Goal: Task Accomplishment & Management: Manage account settings

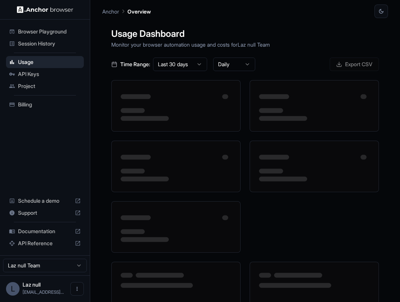
click at [58, 43] on span "Session History" at bounding box center [49, 44] width 63 height 8
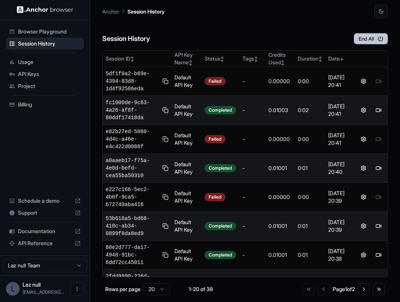
click at [361, 38] on button "End All" at bounding box center [371, 38] width 34 height 11
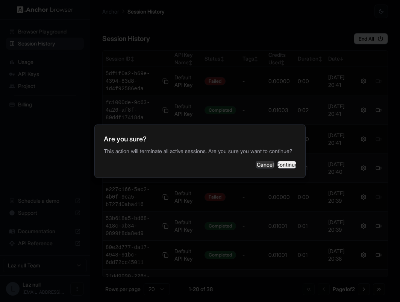
click at [286, 166] on button "Continue" at bounding box center [287, 165] width 19 height 8
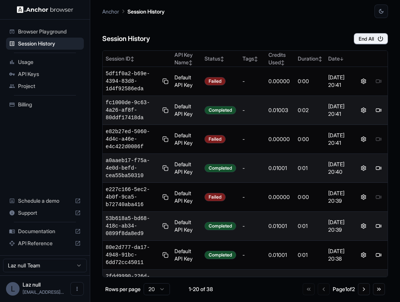
click at [59, 32] on span "Browser Playground" at bounding box center [49, 32] width 63 height 8
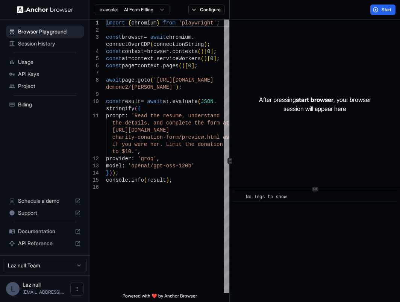
click at [42, 67] on div "Usage" at bounding box center [45, 62] width 78 height 12
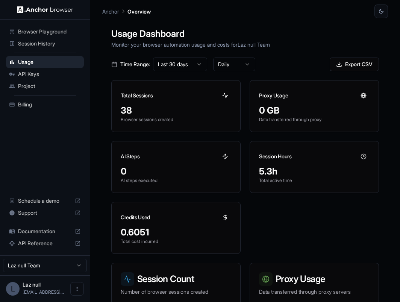
click at [55, 39] on div "Session History" at bounding box center [45, 44] width 78 height 12
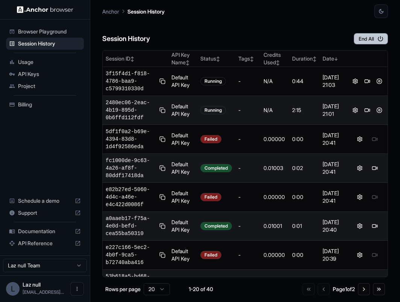
click at [364, 37] on button "End All" at bounding box center [371, 38] width 34 height 11
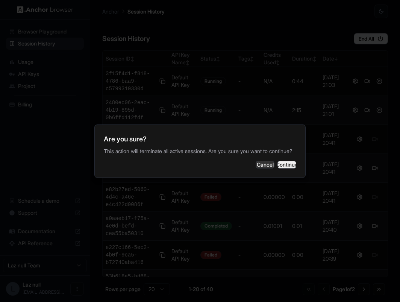
click at [278, 163] on button "Continue" at bounding box center [287, 165] width 19 height 8
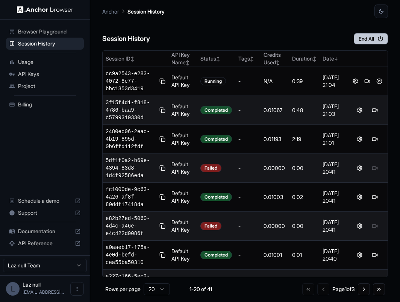
click at [359, 37] on button "End All" at bounding box center [371, 38] width 34 height 11
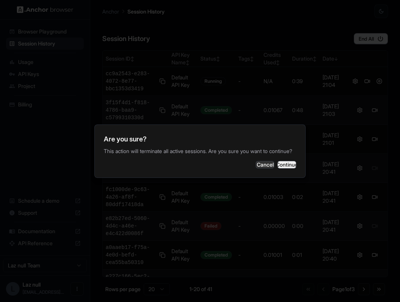
click at [290, 169] on button "Continue" at bounding box center [287, 165] width 19 height 8
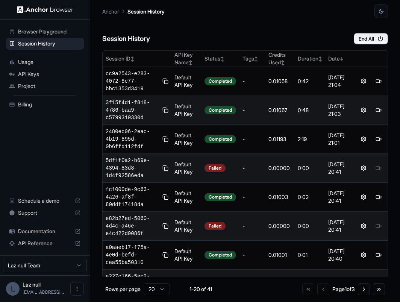
click at [49, 24] on ul "Browser Playground Session History Usage API Keys Project Billing" at bounding box center [45, 68] width 84 height 91
click at [50, 26] on div "Browser Playground" at bounding box center [45, 32] width 78 height 12
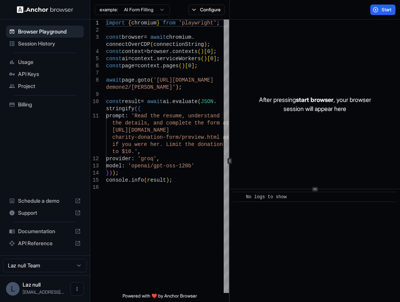
click at [38, 79] on div "API Keys" at bounding box center [45, 74] width 78 height 12
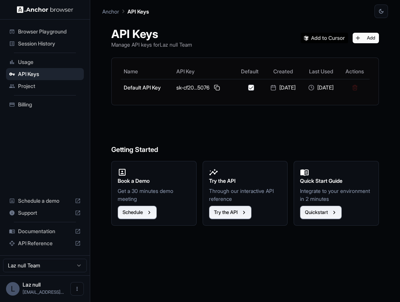
click at [44, 63] on span "Usage" at bounding box center [49, 62] width 63 height 8
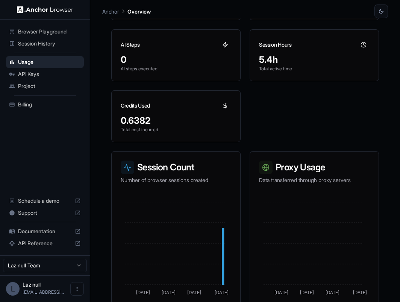
scroll to position [113, 0]
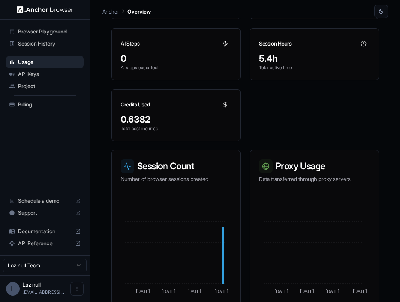
click at [216, 105] on div "Credits Used" at bounding box center [176, 102] width 129 height 24
click at [222, 107] on icon at bounding box center [225, 105] width 6 height 6
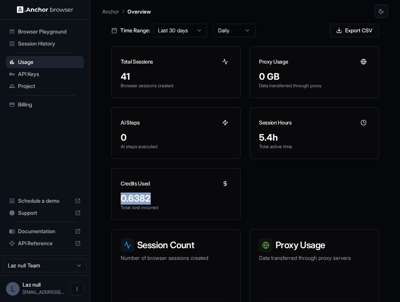
scroll to position [0, 0]
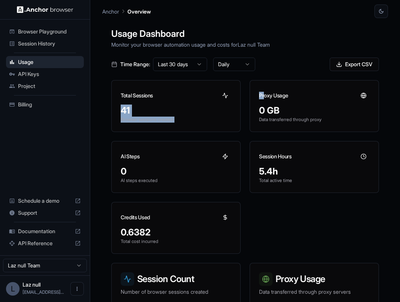
drag, startPoint x: 226, startPoint y: 97, endPoint x: 256, endPoint y: 96, distance: 30.1
click at [263, 94] on div "Total Sessions 41 Browser sessions created Proxy Usage 0 GB Data transferred th…" at bounding box center [245, 167] width 268 height 174
click at [253, 94] on div "Proxy Usage" at bounding box center [314, 93] width 129 height 24
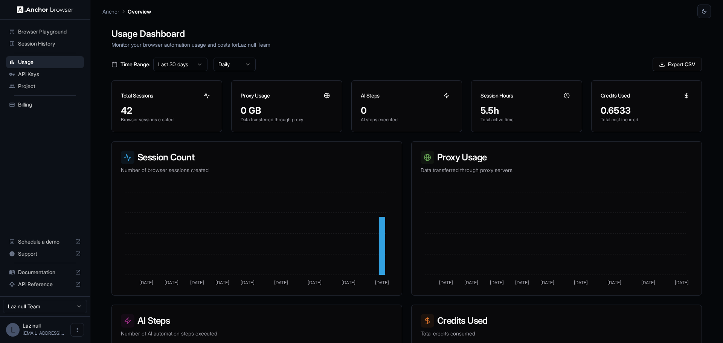
click at [46, 42] on span "Session History" at bounding box center [49, 44] width 63 height 8
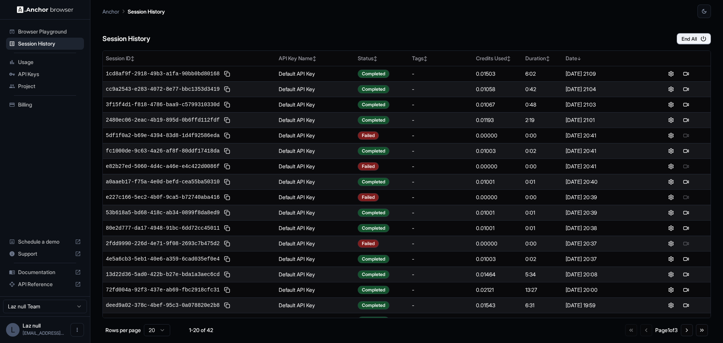
click at [74, 30] on span "Browser Playground" at bounding box center [49, 32] width 63 height 8
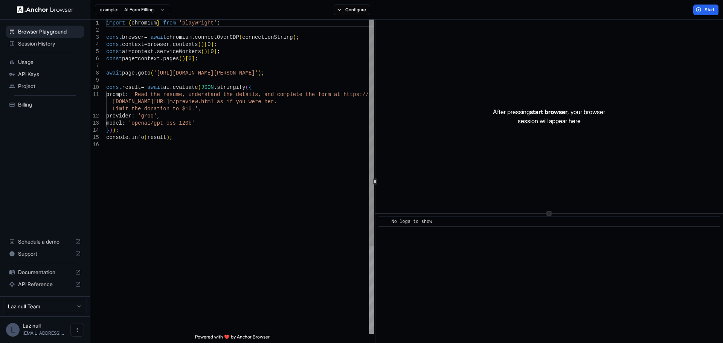
click at [268, 89] on div "import { chromium } from 'playwright' ; const browser = await chromium . connec…" at bounding box center [240, 238] width 268 height 436
click at [273, 82] on div "import { chromium } from 'playwright' ; const browser = await chromium . connec…" at bounding box center [240, 238] width 268 height 436
click at [315, 75] on div "import { chromium } from 'playwright' ; const browser = await chromium . connec…" at bounding box center [240, 238] width 268 height 436
click at [45, 62] on span "Usage" at bounding box center [49, 62] width 63 height 8
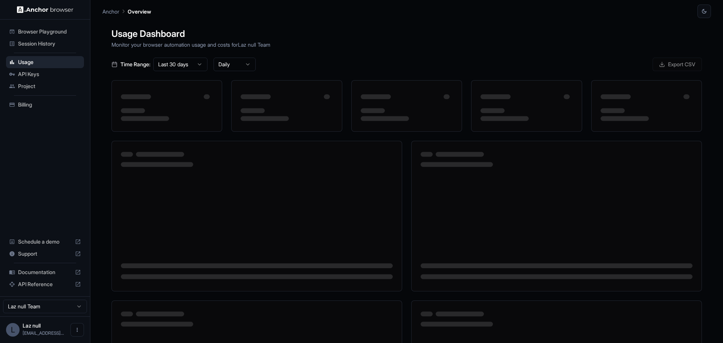
click at [54, 44] on span "Session History" at bounding box center [49, 44] width 63 height 8
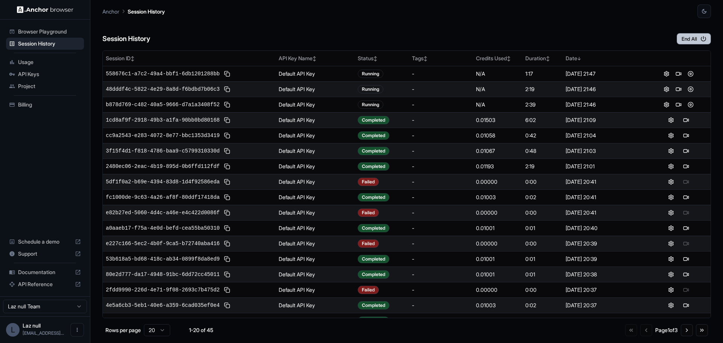
click at [693, 39] on button "End All" at bounding box center [693, 38] width 34 height 11
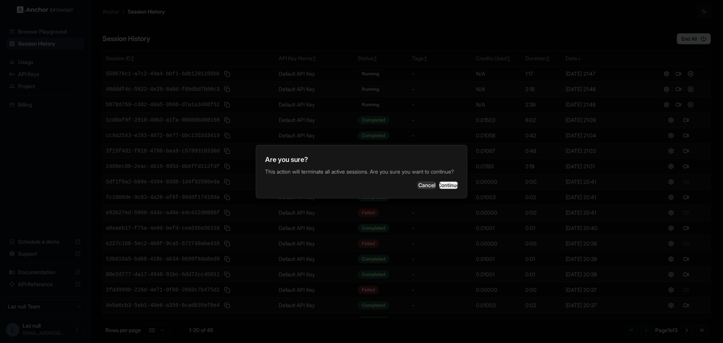
click at [448, 187] on button "Continue" at bounding box center [448, 185] width 19 height 8
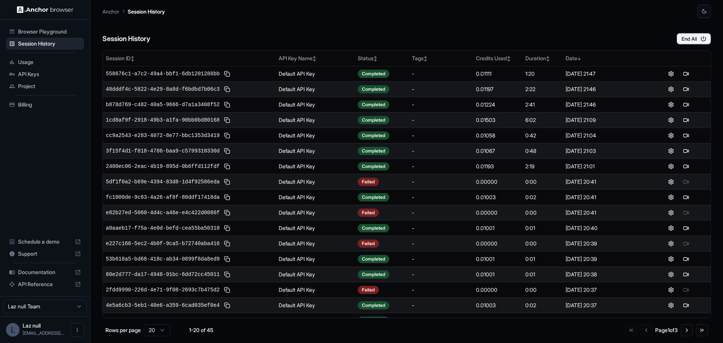
click at [54, 64] on span "Usage" at bounding box center [49, 62] width 63 height 8
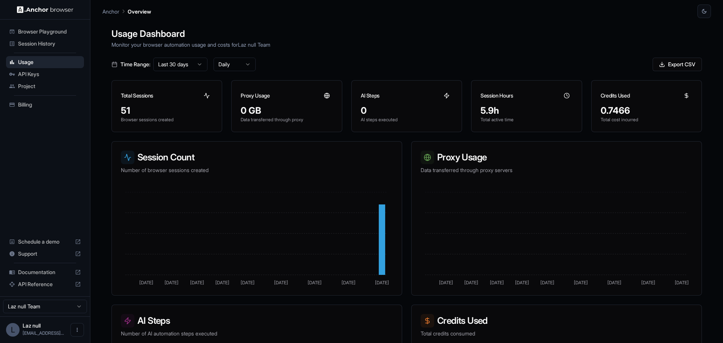
click at [75, 45] on span "Session History" at bounding box center [49, 44] width 63 height 8
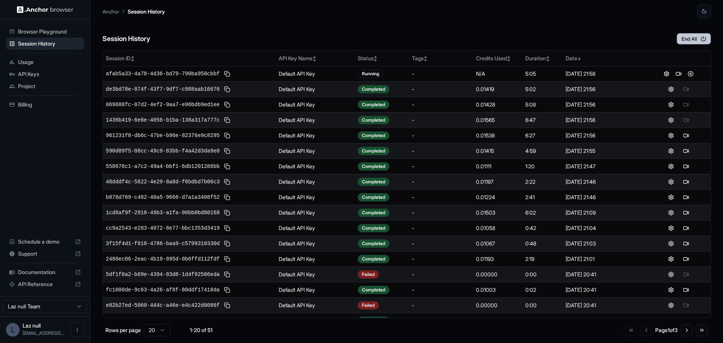
click at [690, 41] on button "End All" at bounding box center [693, 38] width 34 height 11
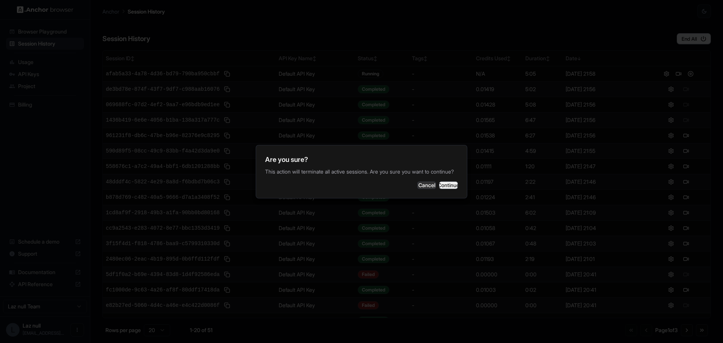
click at [439, 189] on button "Continue" at bounding box center [448, 185] width 19 height 8
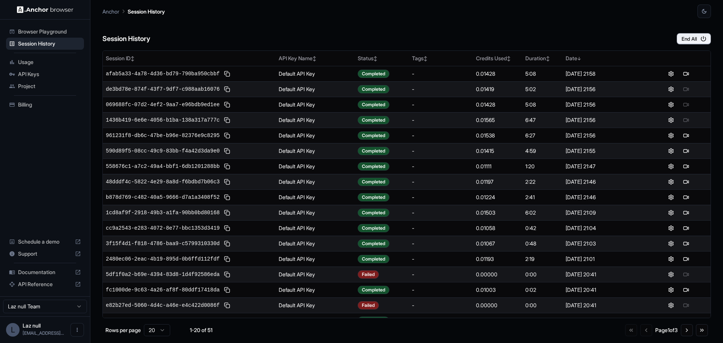
click at [66, 35] on div "Browser Playground" at bounding box center [45, 32] width 78 height 12
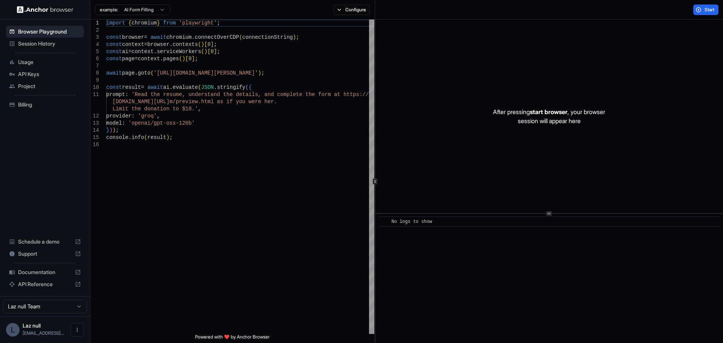
click at [36, 73] on span "API Keys" at bounding box center [49, 74] width 63 height 8
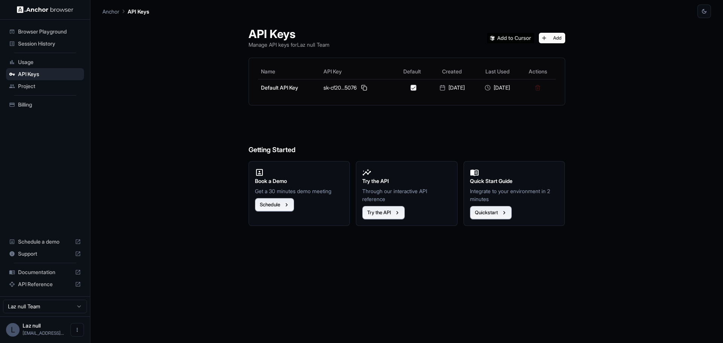
click at [50, 64] on span "Usage" at bounding box center [49, 62] width 63 height 8
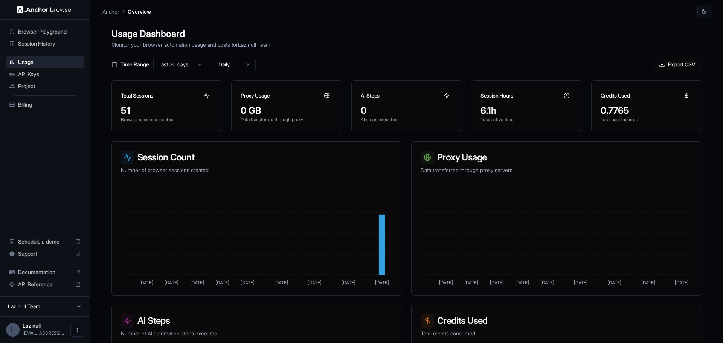
click at [55, 73] on span "API Keys" at bounding box center [49, 74] width 63 height 8
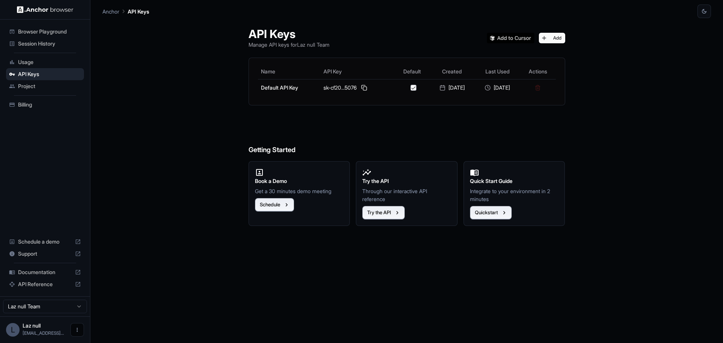
click at [71, 328] on div "L Laz null dimazkid@gmail..." at bounding box center [45, 329] width 90 height 27
click at [74, 328] on button "Open menu" at bounding box center [77, 330] width 14 height 14
click at [171, 288] on div at bounding box center [361, 171] width 723 height 343
click at [57, 99] on div "Billing" at bounding box center [45, 105] width 78 height 12
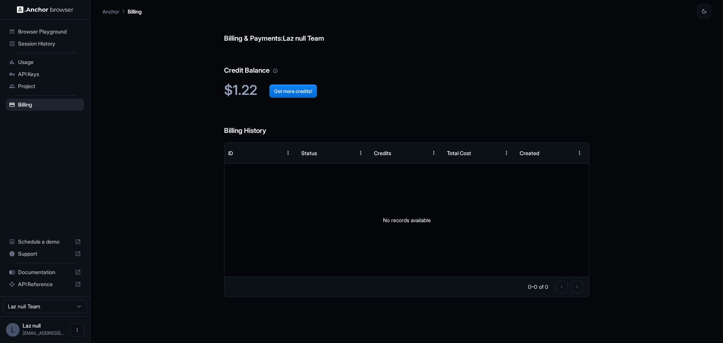
click at [68, 86] on span "Project" at bounding box center [49, 86] width 63 height 8
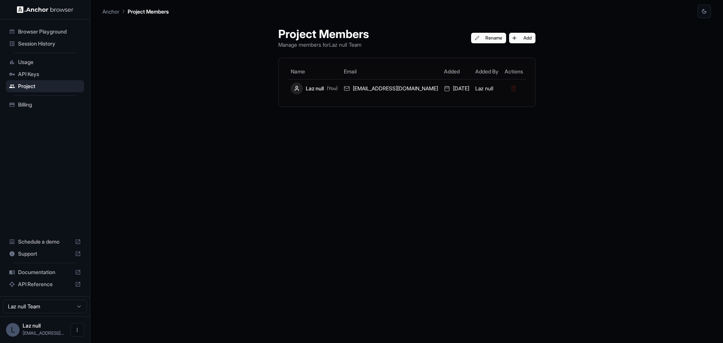
click at [66, 35] on div "Browser Playground" at bounding box center [45, 32] width 78 height 12
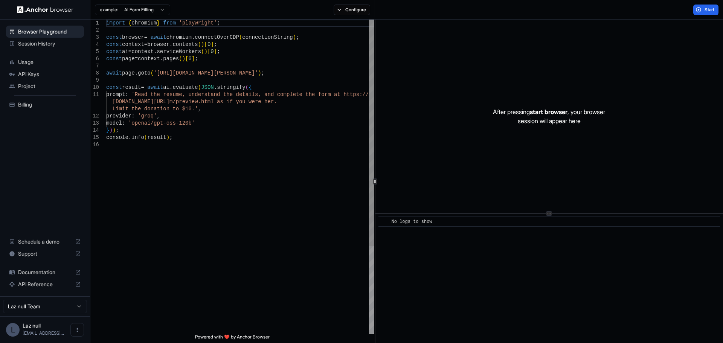
click at [67, 46] on span "Session History" at bounding box center [49, 44] width 63 height 8
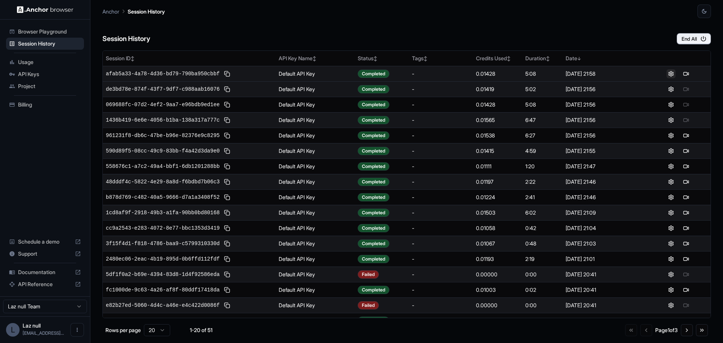
click at [667, 74] on button at bounding box center [670, 73] width 9 height 9
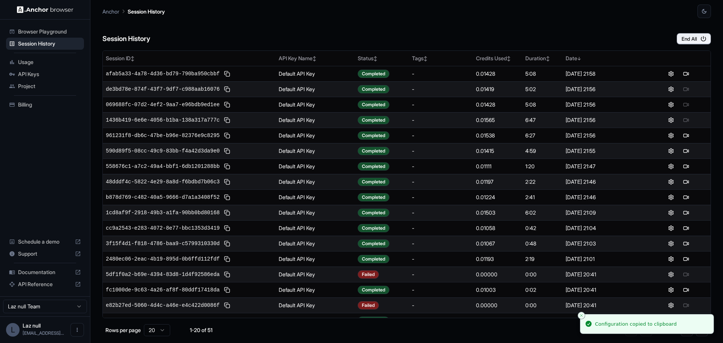
click at [400, 26] on div "Session History End All" at bounding box center [406, 31] width 608 height 26
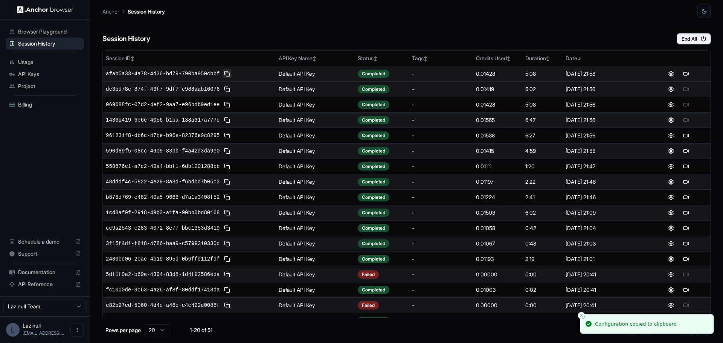
click at [222, 74] on button at bounding box center [226, 73] width 9 height 9
click at [166, 76] on span "afab5a33-4a78-4d36-bd79-790ba950cbbf" at bounding box center [163, 74] width 114 height 8
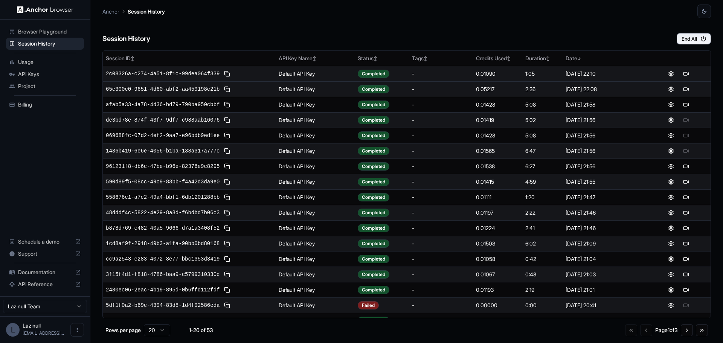
click at [35, 55] on ul "Browser Playground Session History Usage API Keys Project Billing" at bounding box center [45, 68] width 84 height 91
click at [35, 59] on span "Usage" at bounding box center [49, 62] width 63 height 8
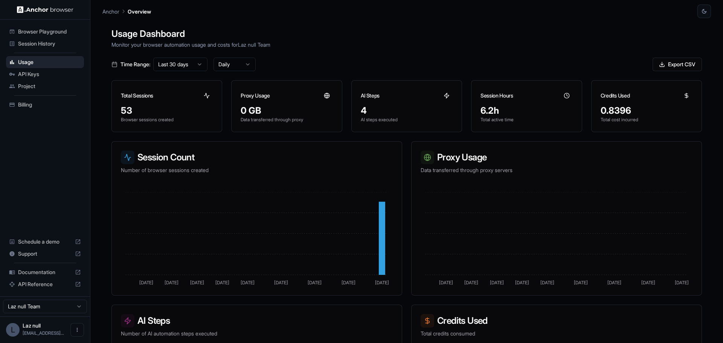
click at [65, 41] on span "Session History" at bounding box center [49, 44] width 63 height 8
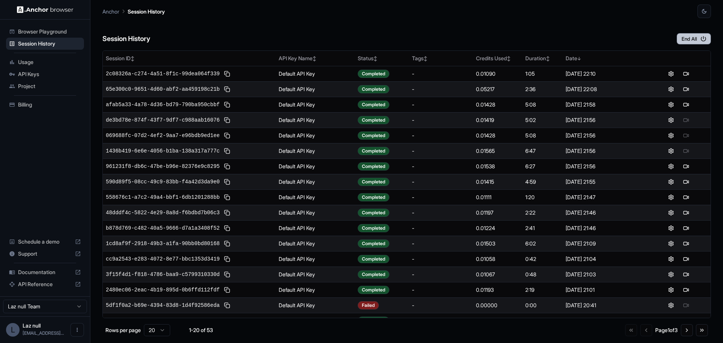
click at [676, 36] on button "End All" at bounding box center [693, 38] width 34 height 11
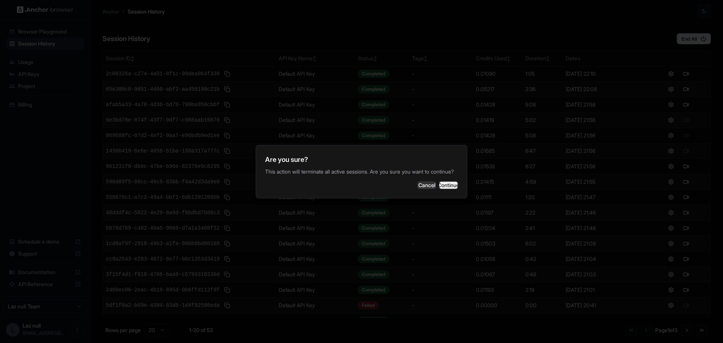
click at [443, 188] on button "Continue" at bounding box center [448, 185] width 19 height 8
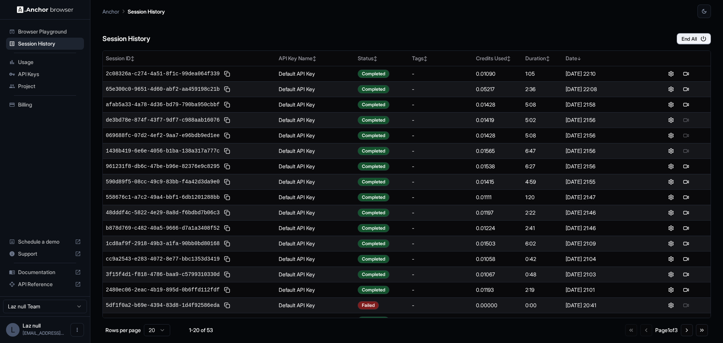
click at [81, 286] on icon at bounding box center [78, 284] width 6 height 6
click at [66, 250] on span "Support" at bounding box center [45, 254] width 54 height 8
click at [45, 66] on div "Usage" at bounding box center [45, 62] width 78 height 12
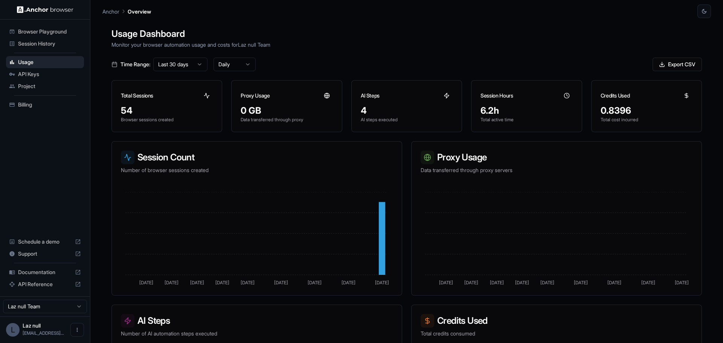
click at [47, 49] on div "Session History" at bounding box center [45, 44] width 78 height 12
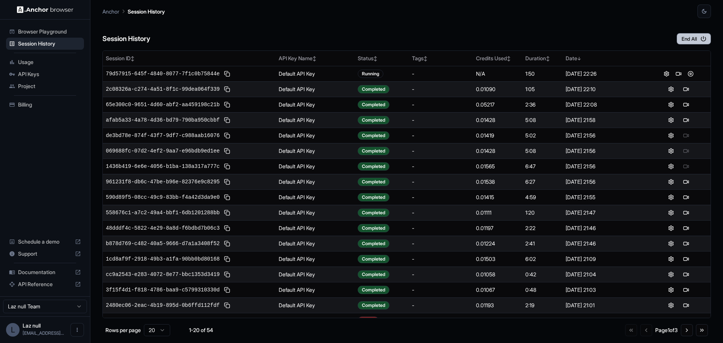
click at [696, 41] on button "End All" at bounding box center [693, 38] width 34 height 11
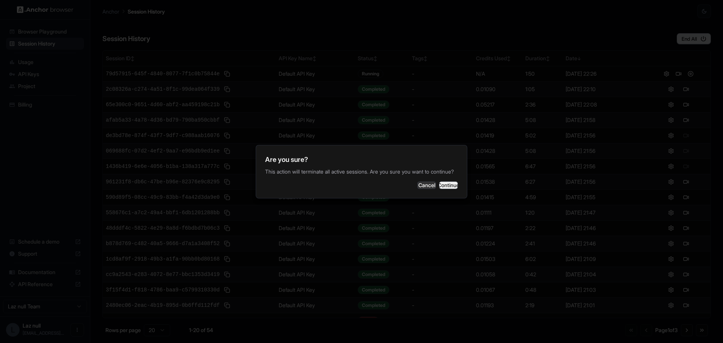
click at [439, 187] on button "Continue" at bounding box center [448, 185] width 19 height 8
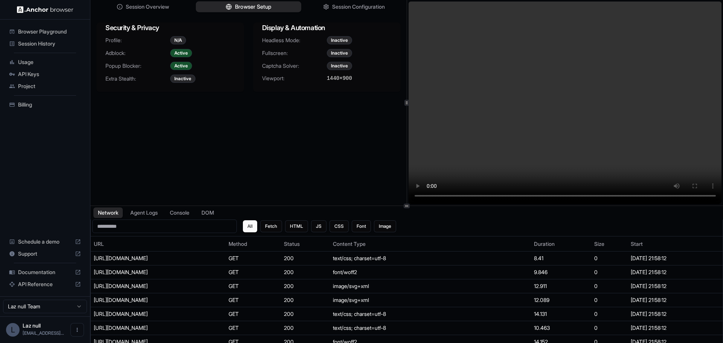
click at [253, 7] on span "Browser Setup" at bounding box center [253, 7] width 37 height 8
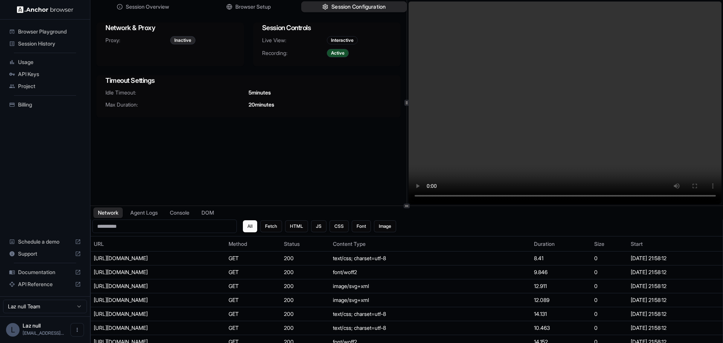
click at [326, 7] on icon "button" at bounding box center [325, 6] width 5 height 5
click at [342, 41] on div "Interactive" at bounding box center [342, 40] width 31 height 8
click at [332, 52] on div "Active" at bounding box center [338, 53] width 22 height 8
click at [187, 36] on div "Inactive" at bounding box center [182, 40] width 25 height 8
click at [254, 9] on span "Browser Setup" at bounding box center [253, 7] width 37 height 8
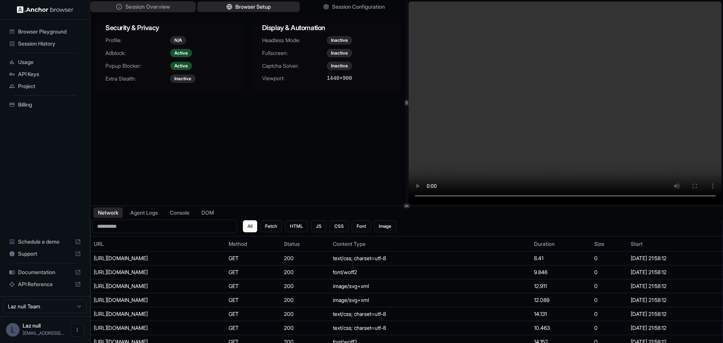
click at [193, 7] on button "Session Overview" at bounding box center [142, 7] width 105 height 11
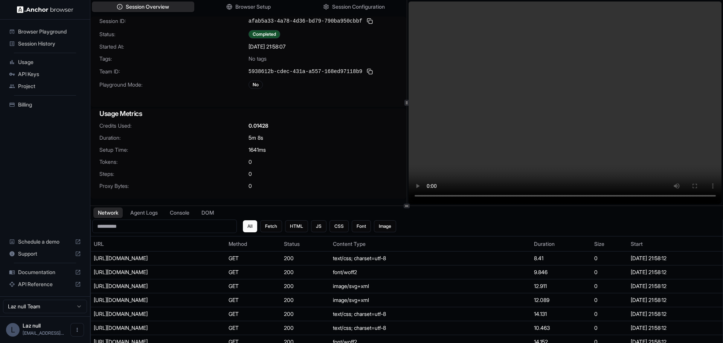
click at [489, 40] on video at bounding box center [564, 103] width 313 height 202
click at [491, 45] on video at bounding box center [564, 103] width 313 height 202
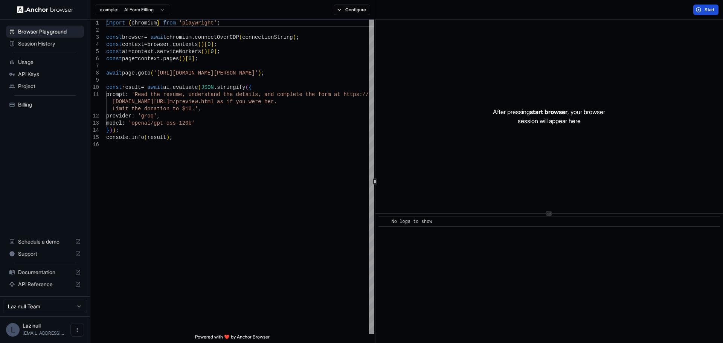
click at [700, 8] on button "Start" at bounding box center [705, 10] width 25 height 11
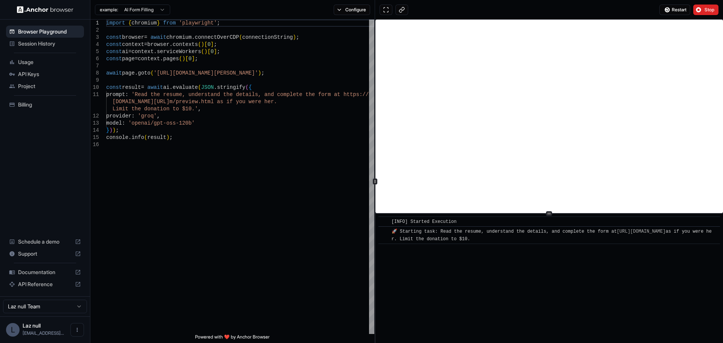
click at [74, 255] on div "Support" at bounding box center [45, 254] width 78 height 12
click at [56, 66] on div "Usage" at bounding box center [45, 62] width 78 height 12
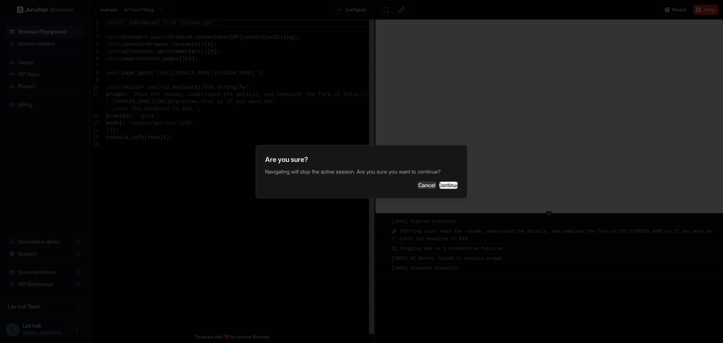
click at [439, 186] on button "Continue" at bounding box center [448, 185] width 19 height 8
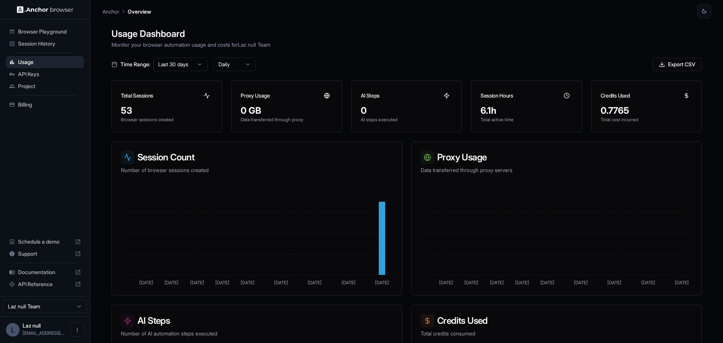
click at [45, 46] on span "Session History" at bounding box center [49, 44] width 63 height 8
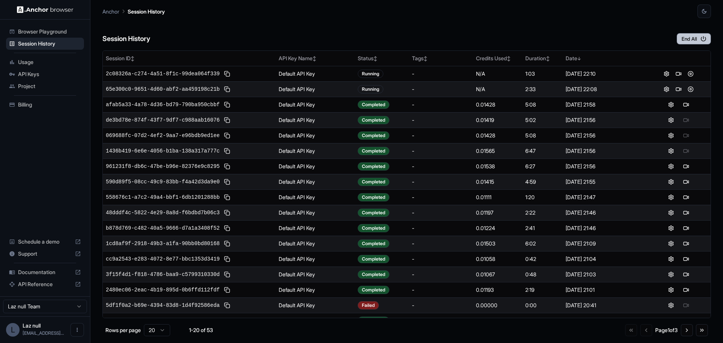
click at [687, 38] on button "End All" at bounding box center [693, 38] width 34 height 11
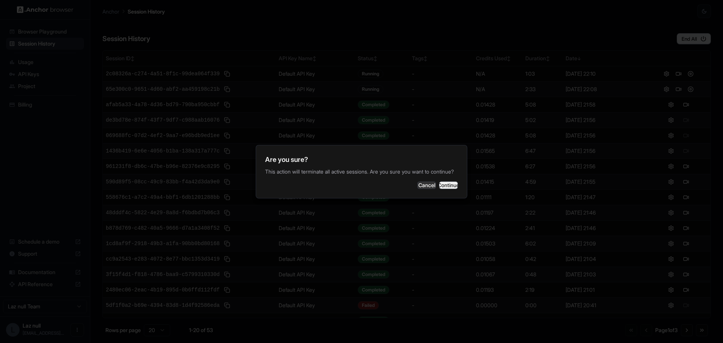
click at [446, 188] on button "Continue" at bounding box center [448, 185] width 19 height 8
